Goal: Information Seeking & Learning: Learn about a topic

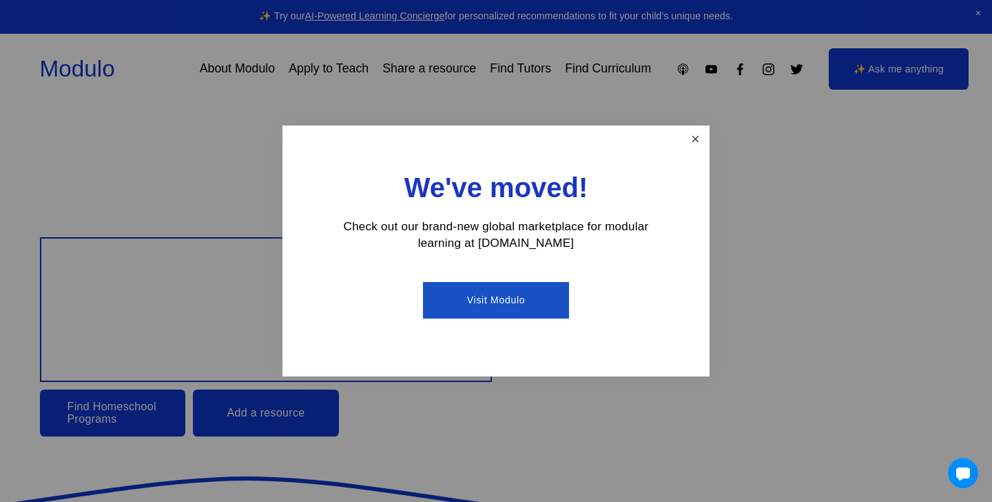
click at [694, 141] on link "Close" at bounding box center [695, 139] width 24 height 24
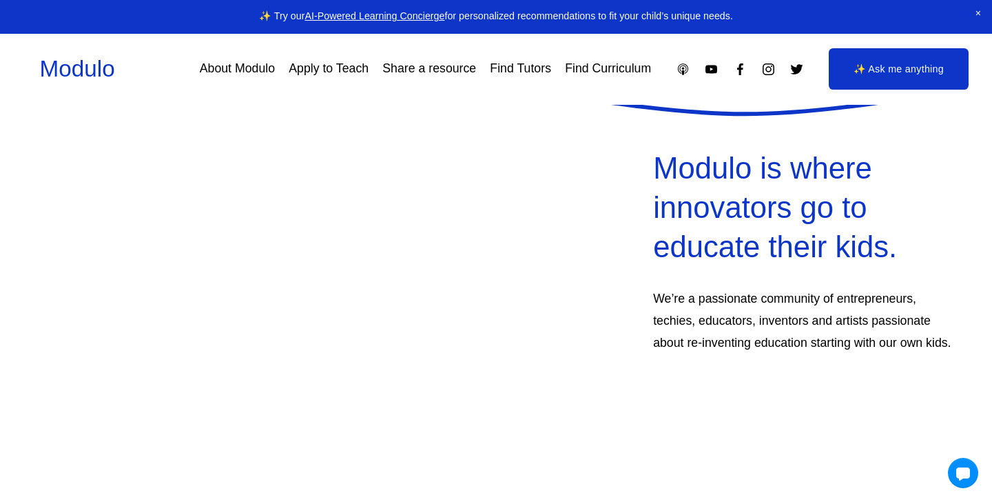
scroll to position [426, 0]
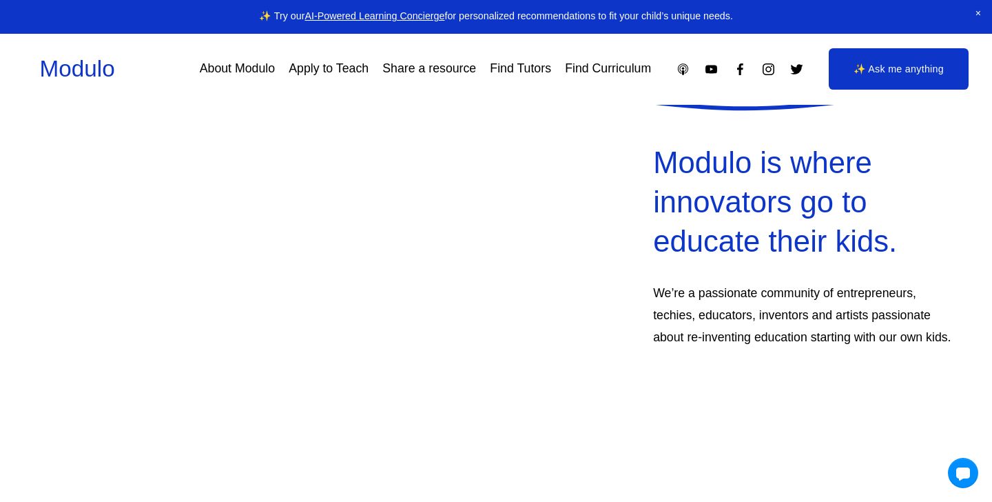
click at [546, 70] on link "Find Tutors" at bounding box center [520, 68] width 61 height 24
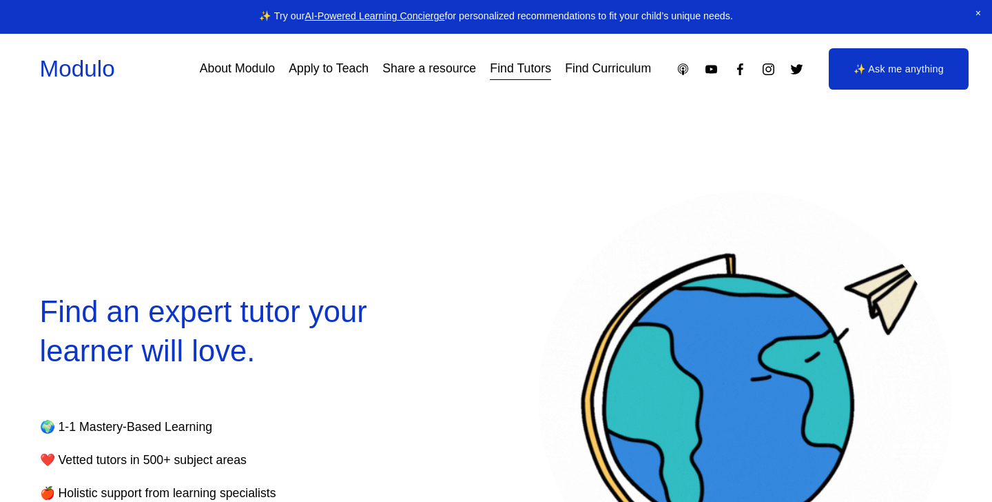
select select "**"
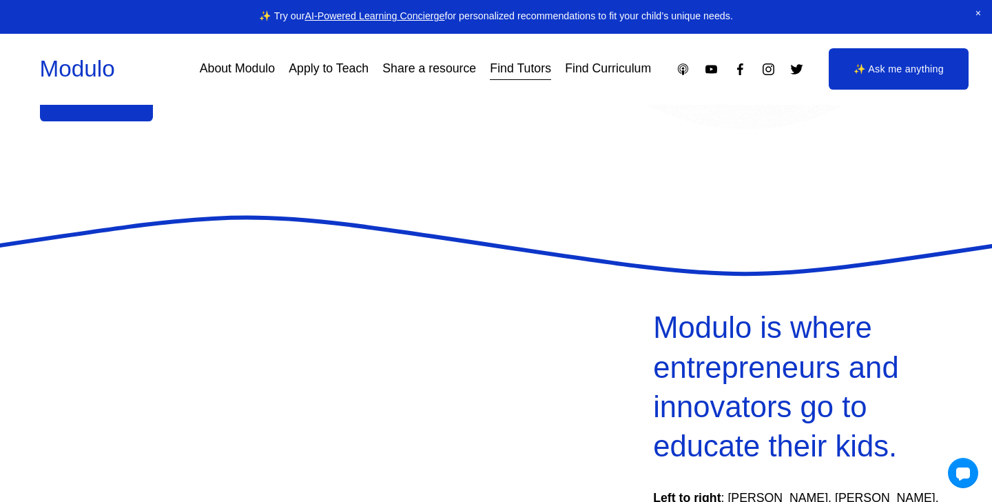
scroll to position [422, 0]
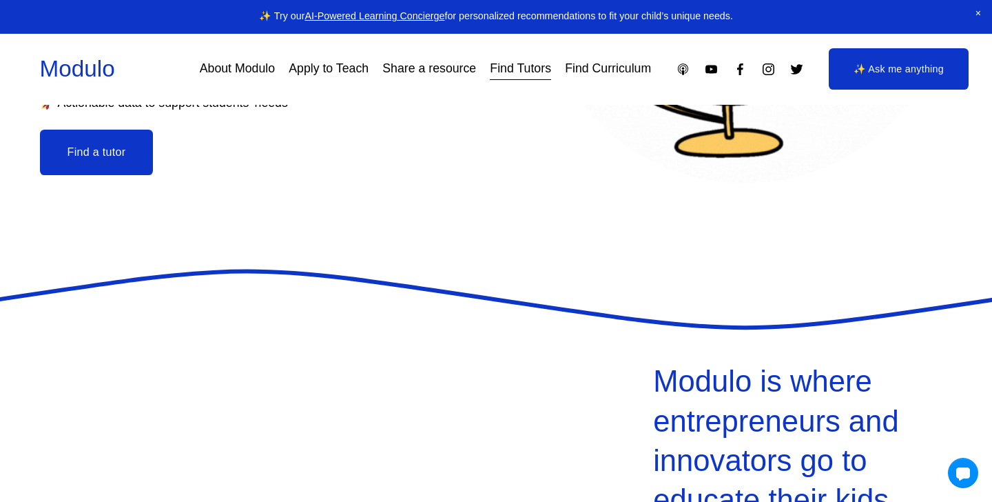
click at [110, 167] on button "Find a tutor" at bounding box center [97, 152] width 114 height 45
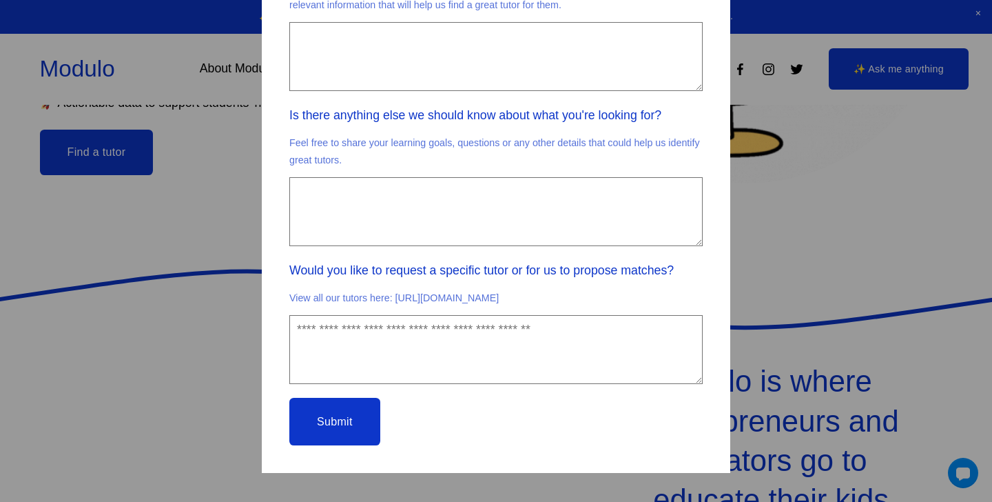
scroll to position [890, 0]
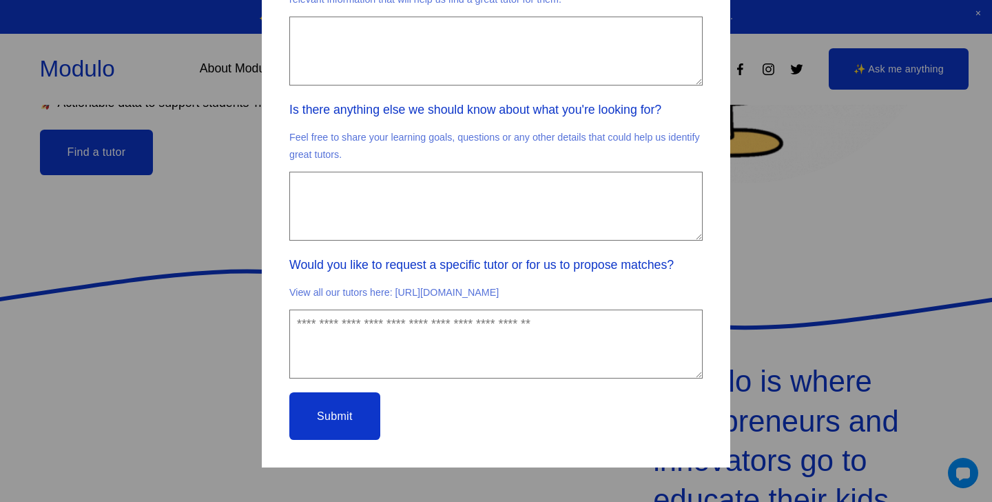
click at [439, 279] on p "View all our tutors here: [URL][DOMAIN_NAME]" at bounding box center [495, 293] width 413 height 28
click at [438, 279] on p "View all our tutors here: [URL][DOMAIN_NAME]" at bounding box center [495, 293] width 413 height 28
click at [451, 295] on p "View all our tutors here: [URL][DOMAIN_NAME]" at bounding box center [495, 293] width 413 height 28
drag, startPoint x: 396, startPoint y: 276, endPoint x: 598, endPoint y: 287, distance: 202.2
click at [601, 287] on p "View all our tutors here: [URL][DOMAIN_NAME]" at bounding box center [495, 293] width 413 height 28
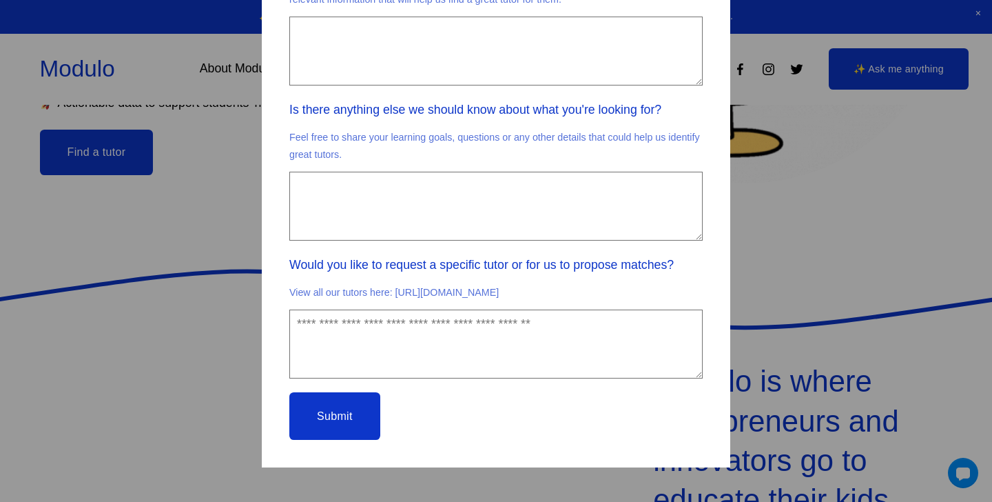
drag, startPoint x: 619, startPoint y: 302, endPoint x: 395, endPoint y: 272, distance: 226.5
click at [395, 279] on p "View all our tutors here: [URL][DOMAIN_NAME]" at bounding box center [495, 293] width 413 height 28
copy p "[URL][DOMAIN_NAME]"
